Goal: Task Accomplishment & Management: Use online tool/utility

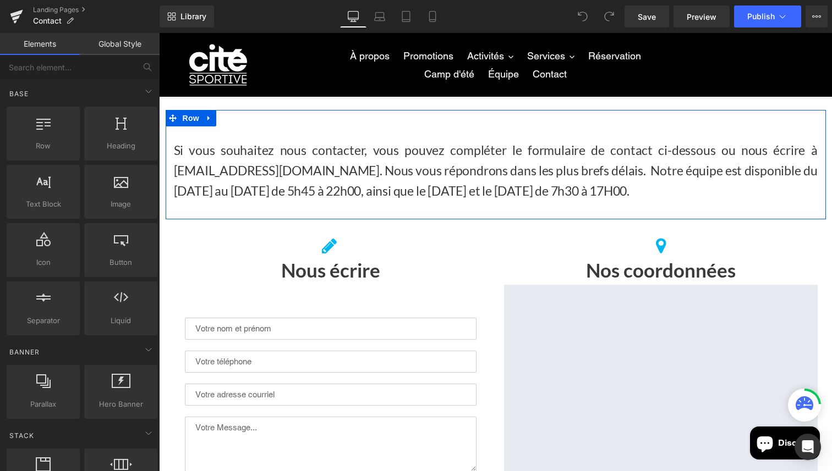
click at [570, 194] on span "Si vous souhaitez nous contacter, vous pouvez compléter le formulaire de contac…" at bounding box center [495, 170] width 643 height 56
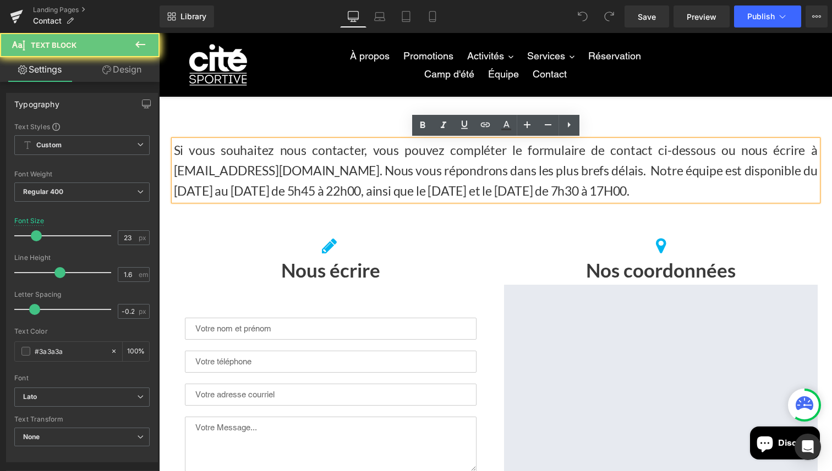
click at [570, 194] on span "Si vous souhaitez nous contacter, vous pouvez compléter le formulaire de contac…" at bounding box center [495, 170] width 643 height 56
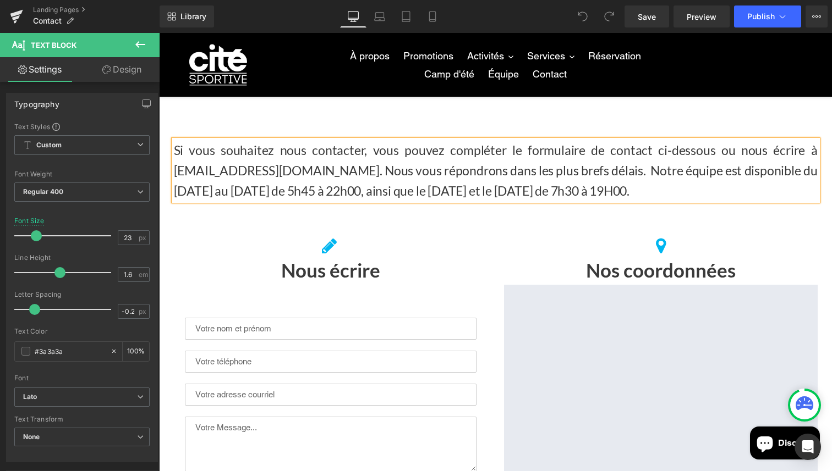
click at [635, 217] on div "Si vous souhaitez nous contacter, vous pouvez compléter le formulaire de contac…" at bounding box center [496, 164] width 660 height 109
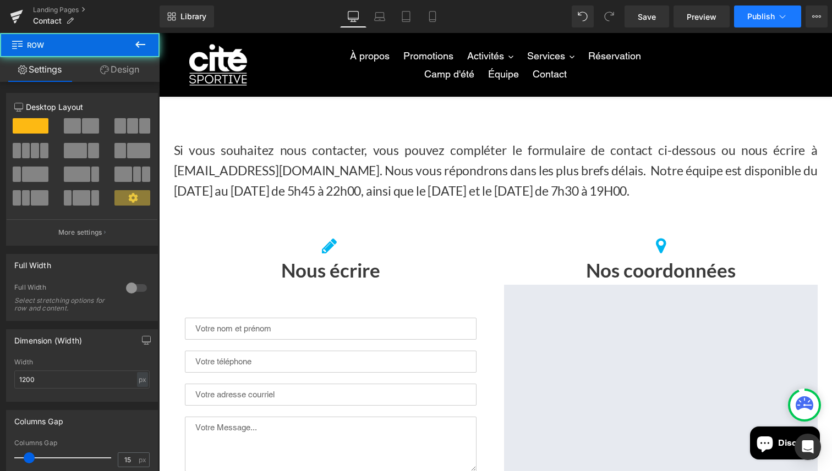
click at [752, 16] on span "Publish" at bounding box center [760, 16] width 27 height 9
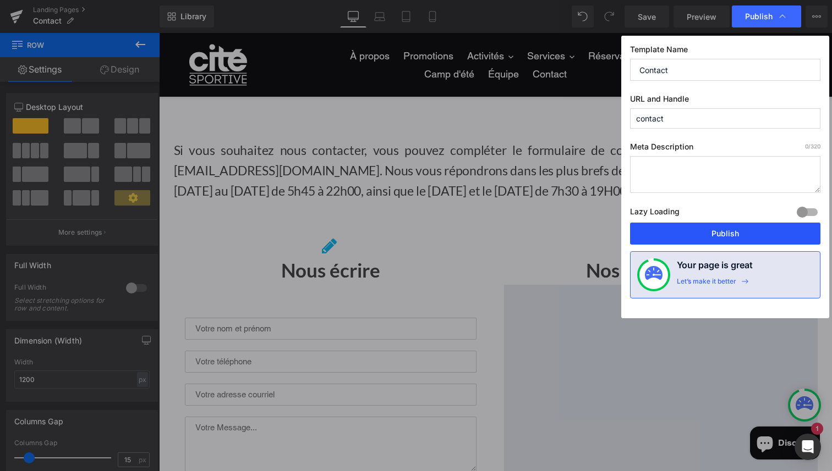
click at [713, 230] on button "Publish" at bounding box center [725, 234] width 190 height 22
